Goal: Find specific page/section: Find specific page/section

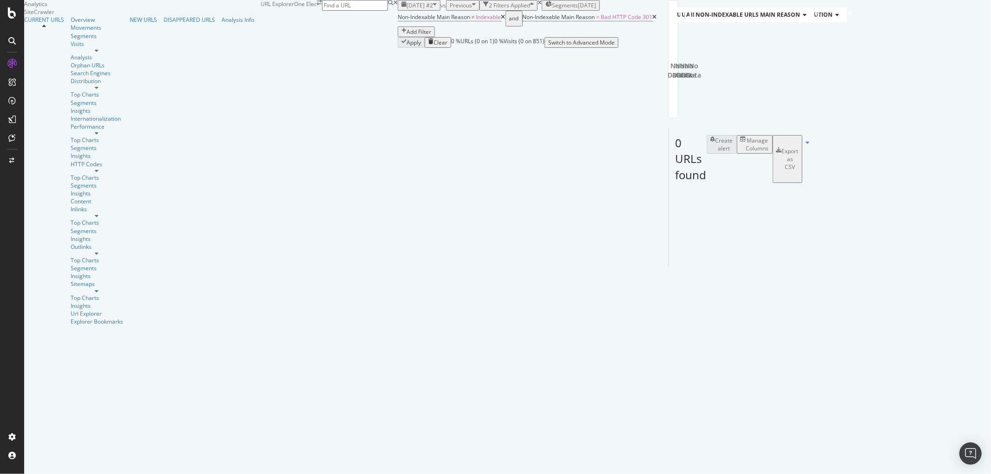
click at [433, 9] on icon "button" at bounding box center [435, 5] width 4 height 8
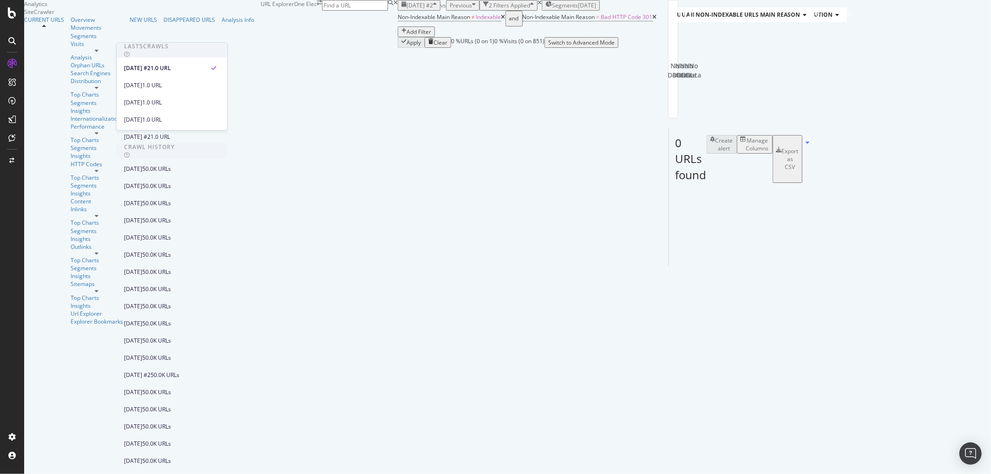
click at [398, 10] on div "URL Explorer One Elec" at bounding box center [329, 24] width 137 height 48
